Goal: Task Accomplishment & Management: Manage account settings

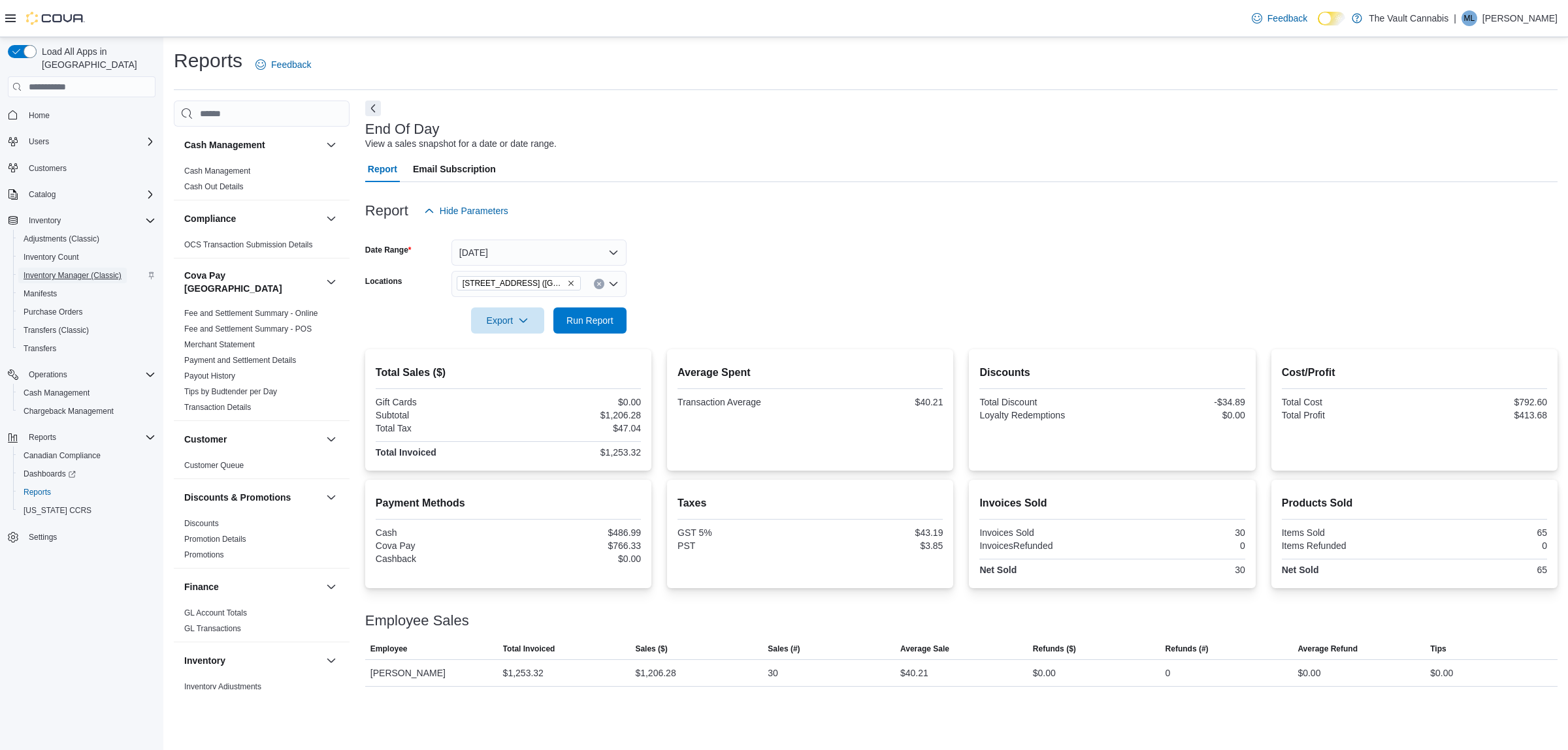
click at [46, 270] on span "Inventory Manager (Classic)" at bounding box center [72, 275] width 98 height 11
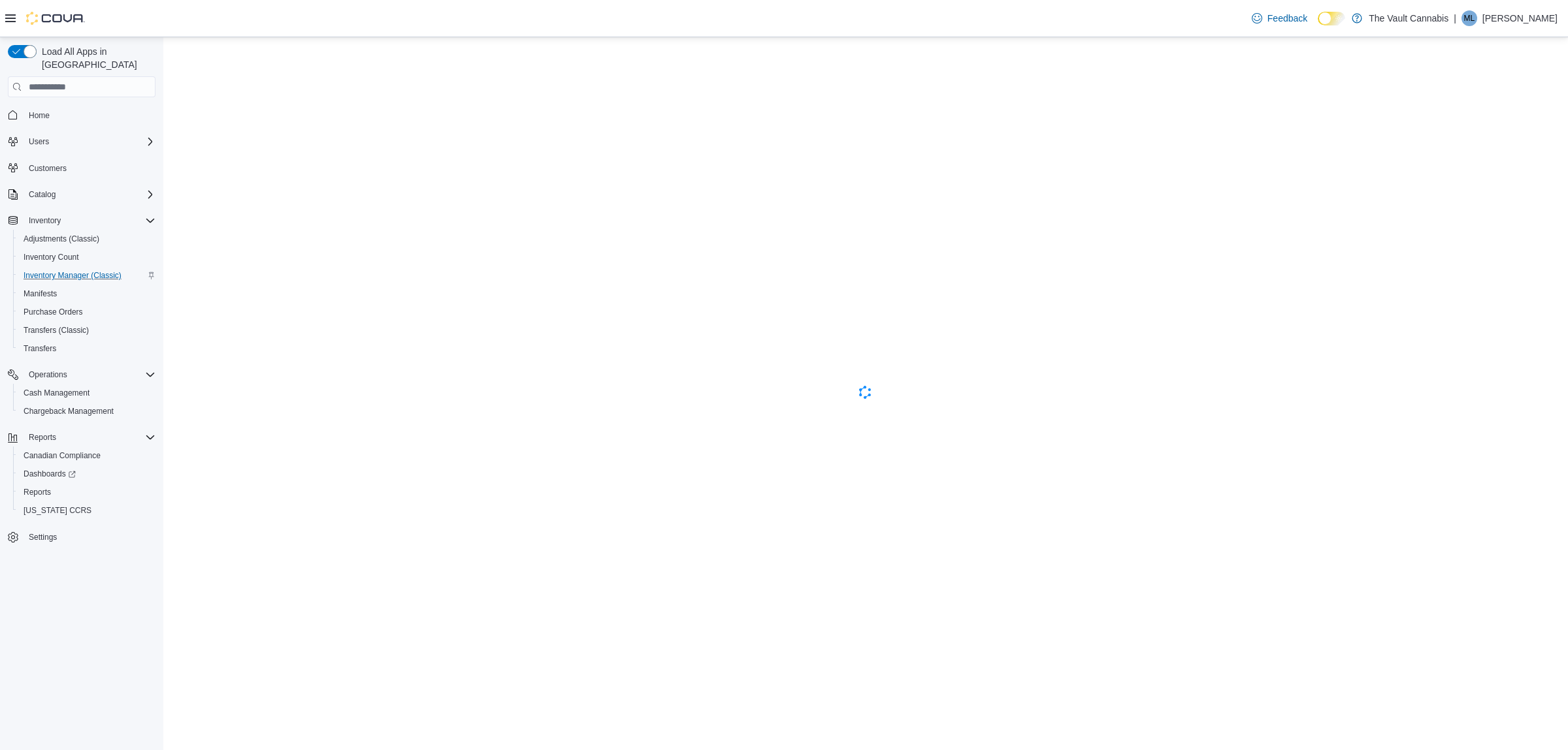
click at [1528, 24] on p "Mateo Lopez" at bounding box center [1519, 19] width 75 height 16
click at [1467, 135] on span "Sign Out" at bounding box center [1473, 131] width 35 height 13
